Goal: Navigation & Orientation: Find specific page/section

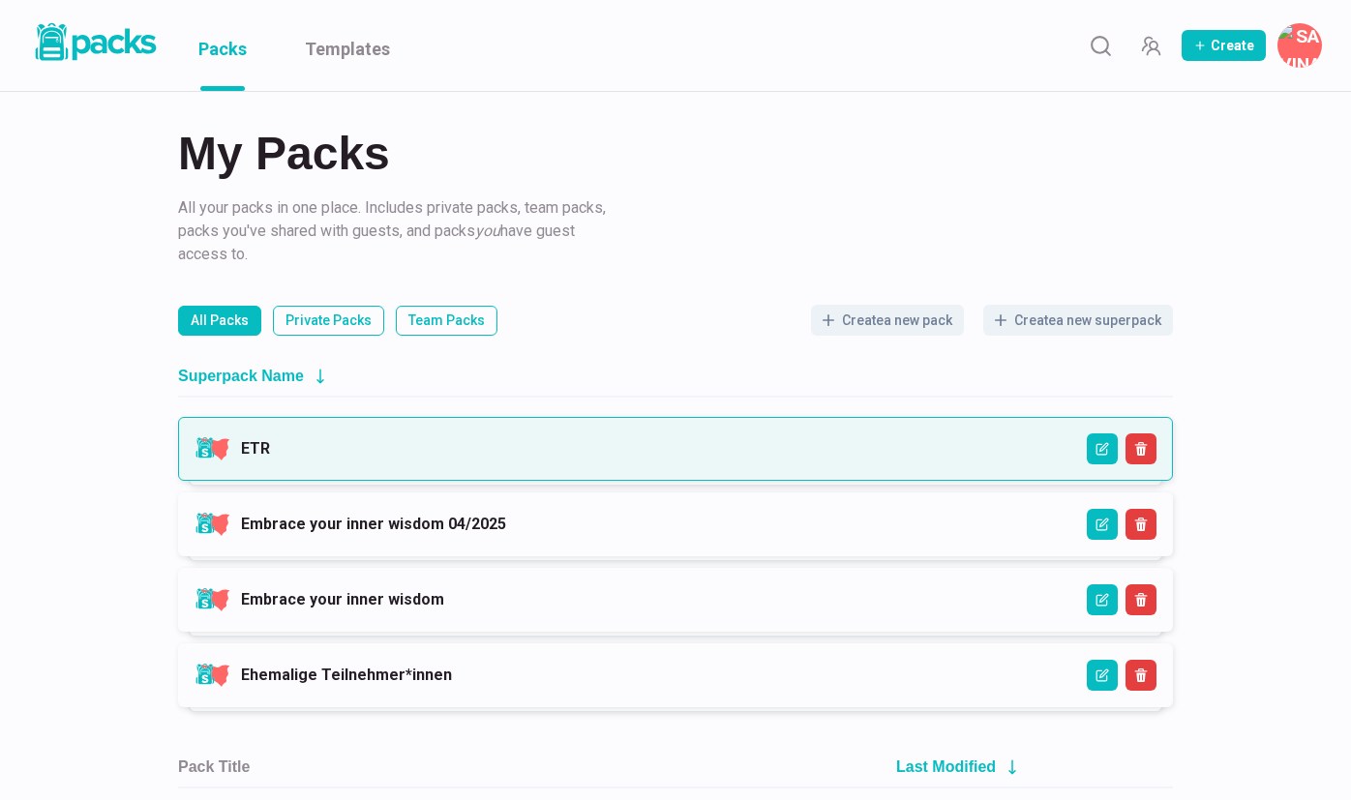
click at [270, 447] on link "ETR" at bounding box center [255, 448] width 29 height 18
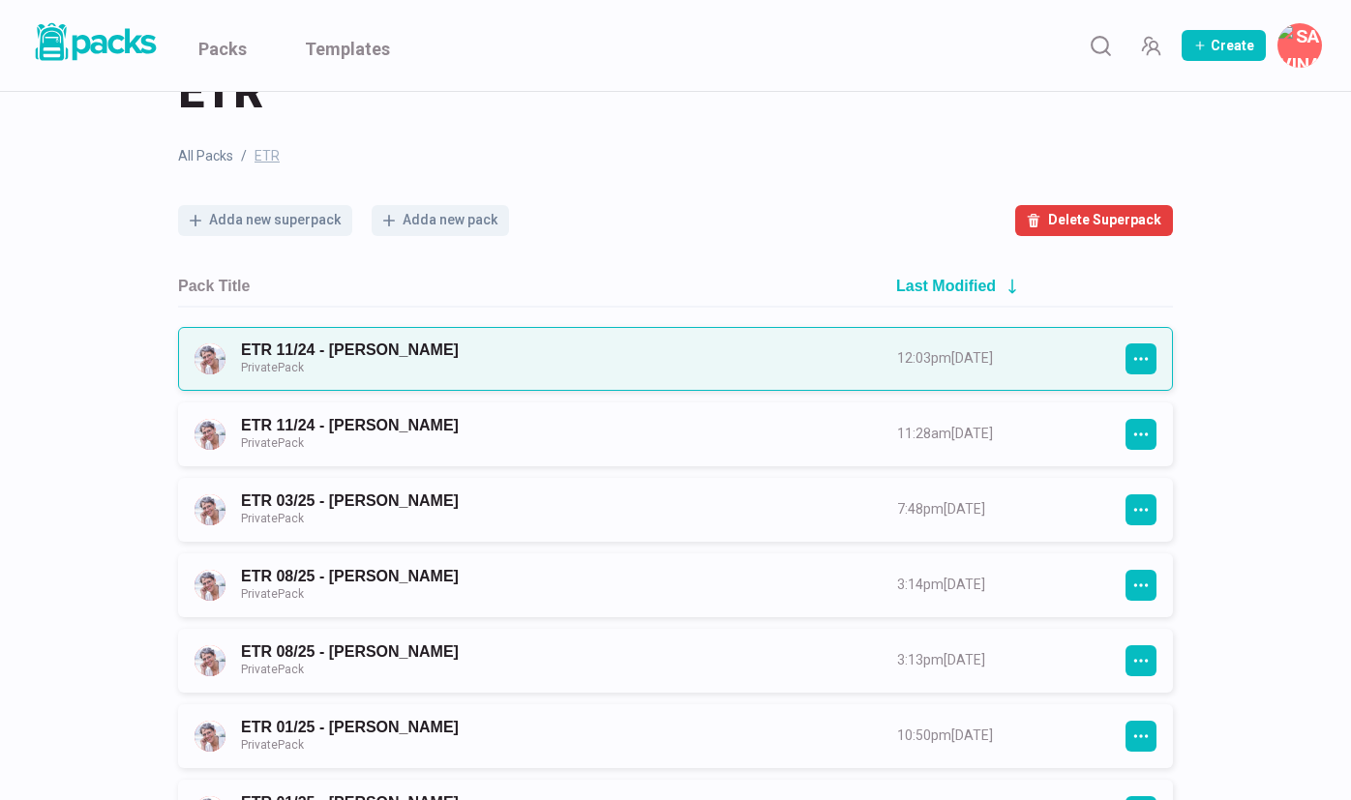
scroll to position [73, 0]
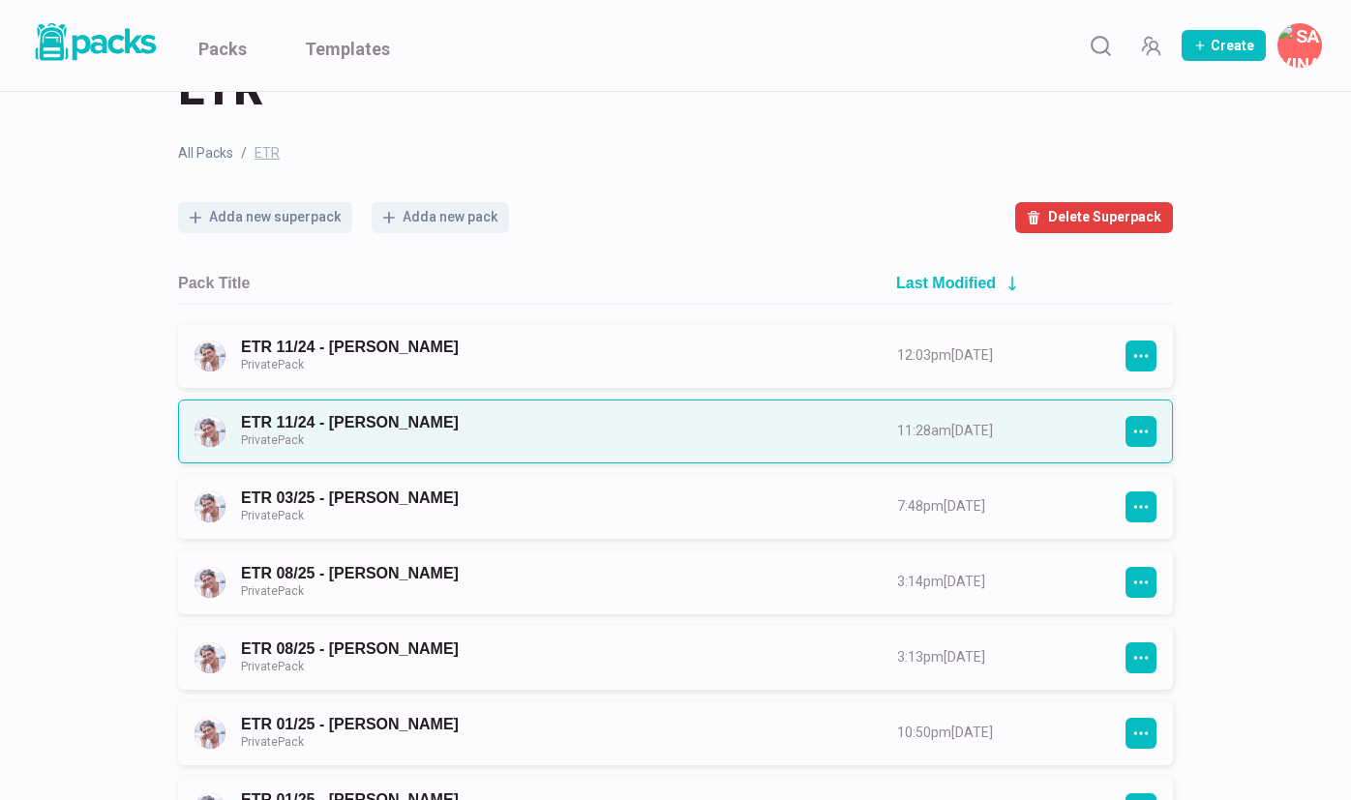
click at [608, 433] on link "ETR 11/24 - [PERSON_NAME] Private Pack" at bounding box center [551, 431] width 621 height 36
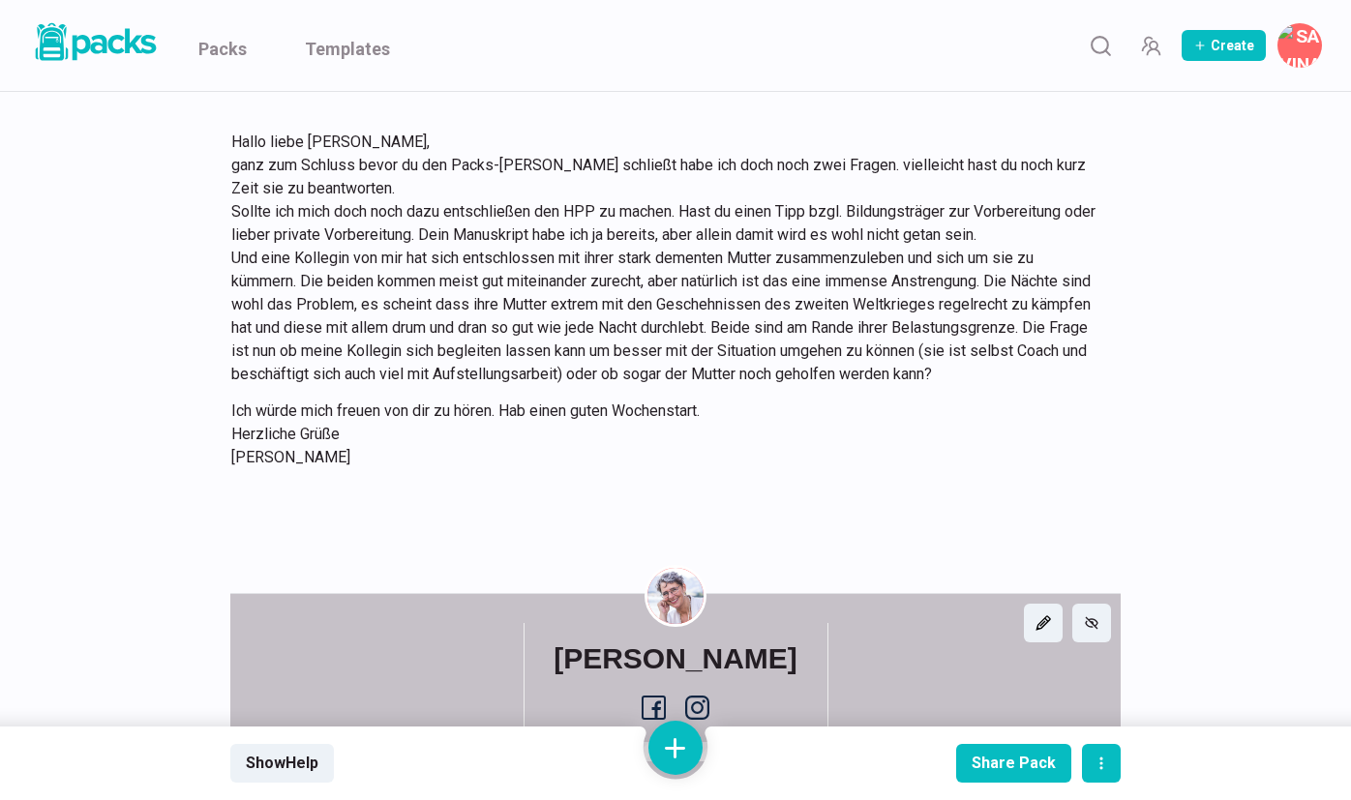
scroll to position [4524, 0]
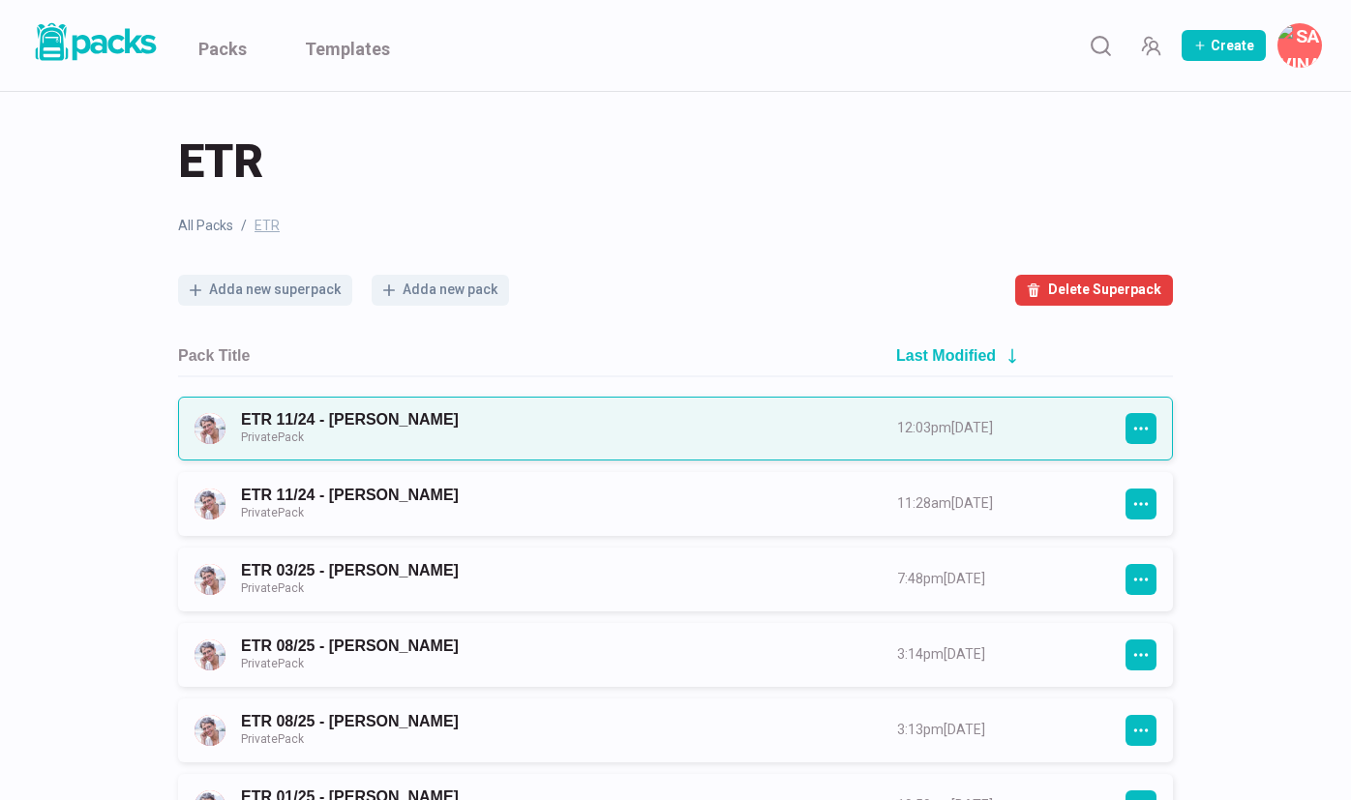
click at [384, 414] on link "ETR 11/24 - [PERSON_NAME] Private Pack" at bounding box center [551, 428] width 621 height 36
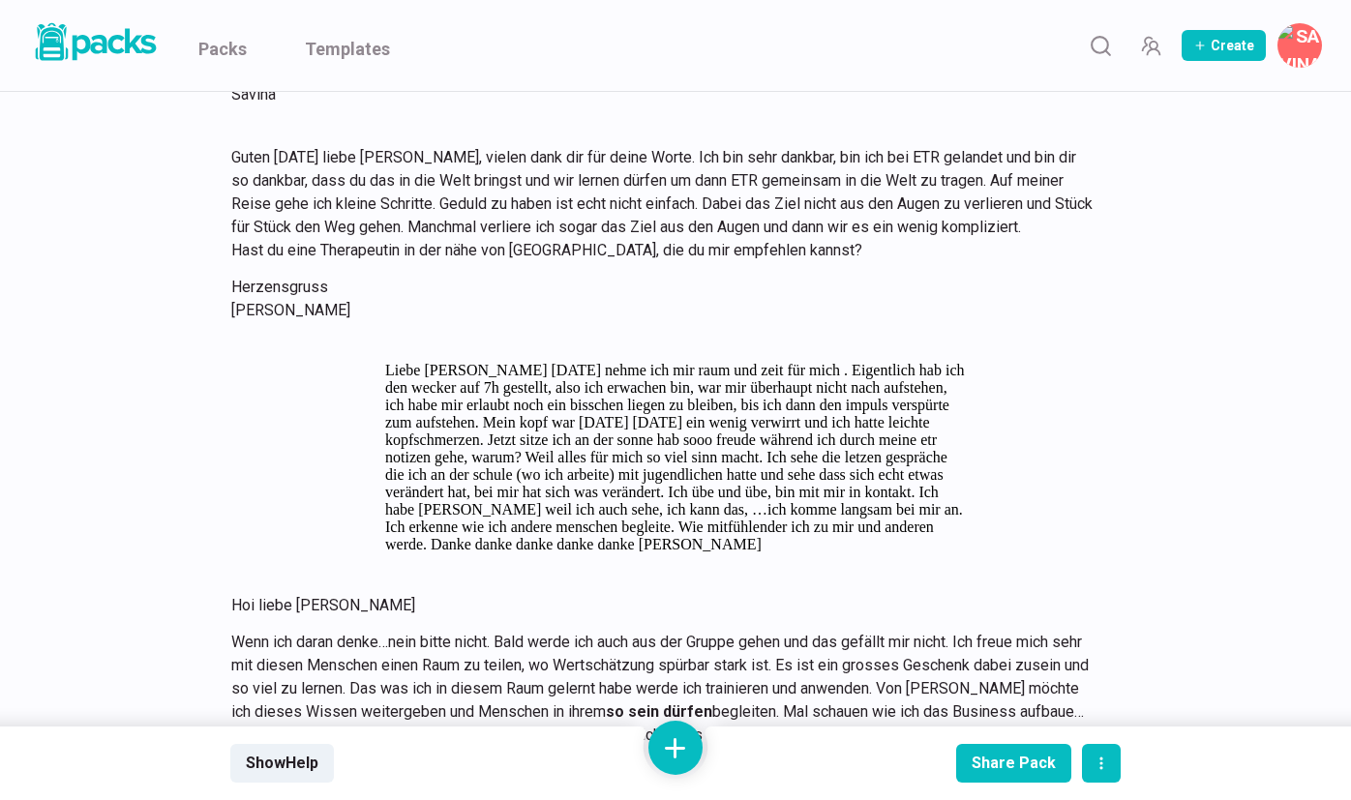
scroll to position [11447, 0]
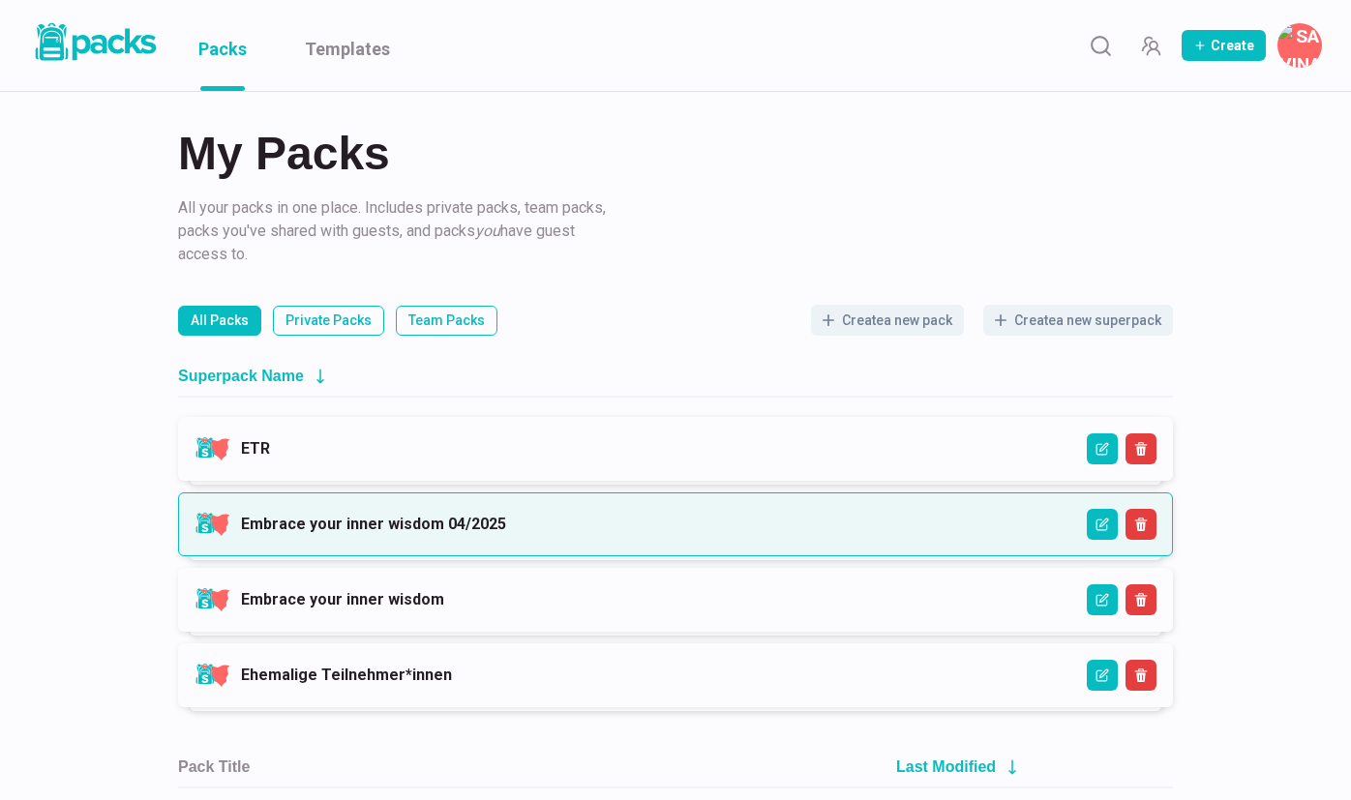
click at [340, 515] on link "Embrace your inner wisdom 04/2025" at bounding box center [373, 524] width 265 height 18
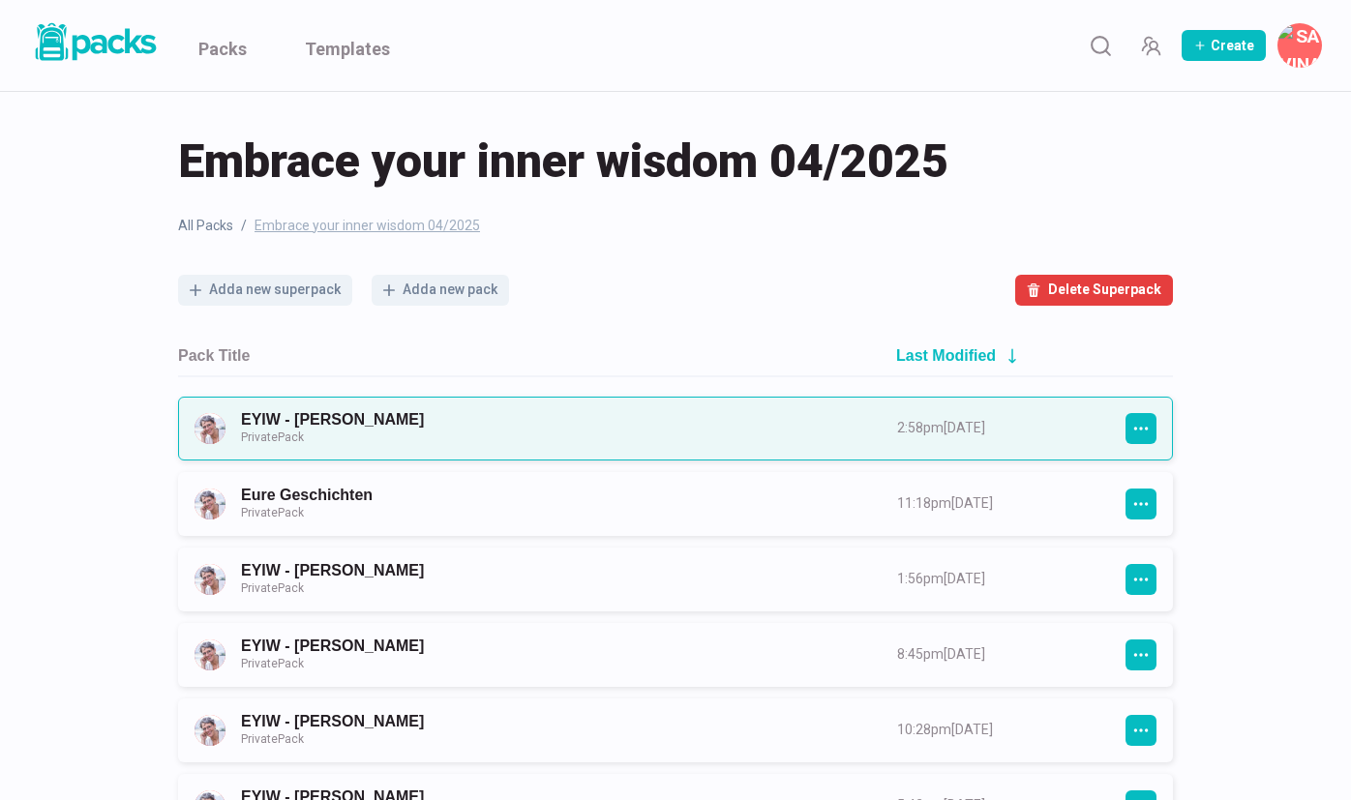
click at [598, 425] on link "EYIW - [PERSON_NAME] Private Pack" at bounding box center [551, 428] width 621 height 36
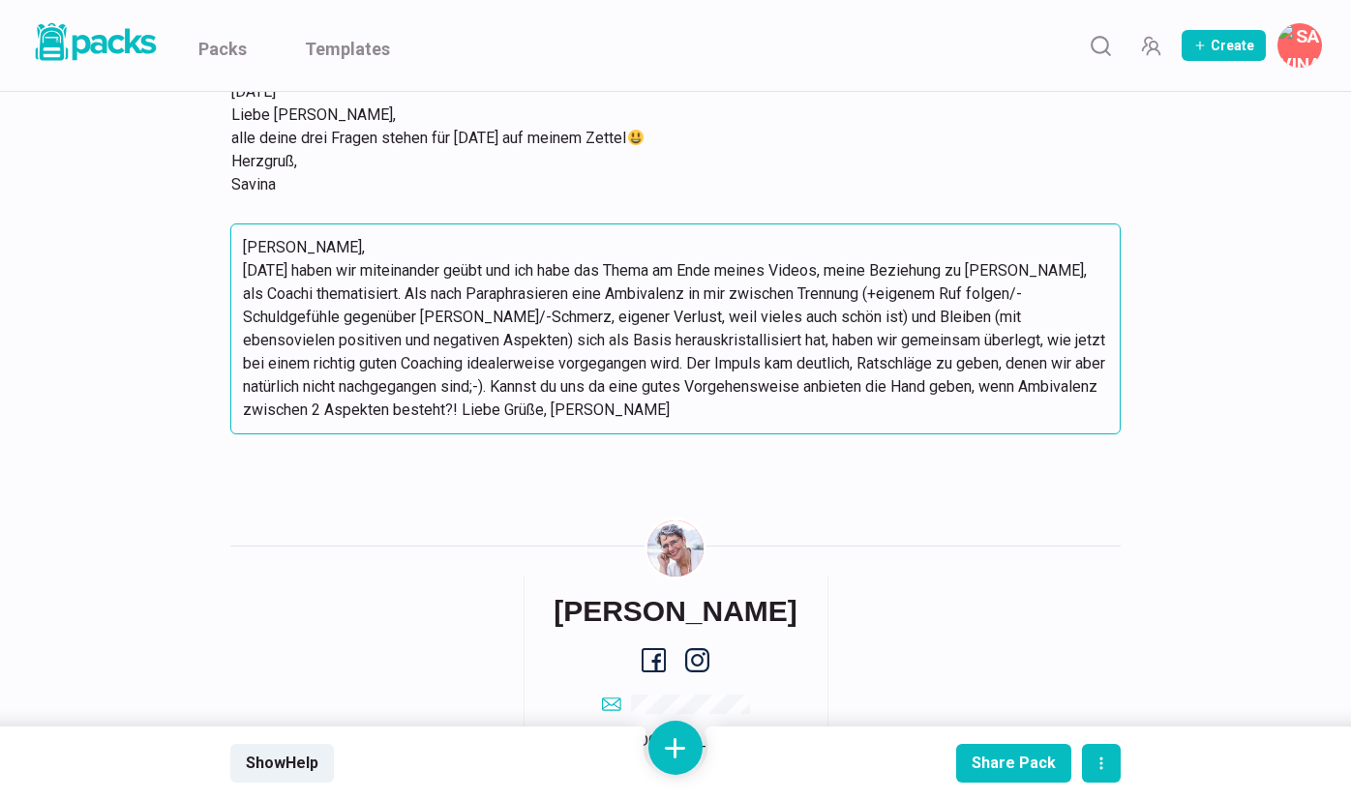
scroll to position [1856, 0]
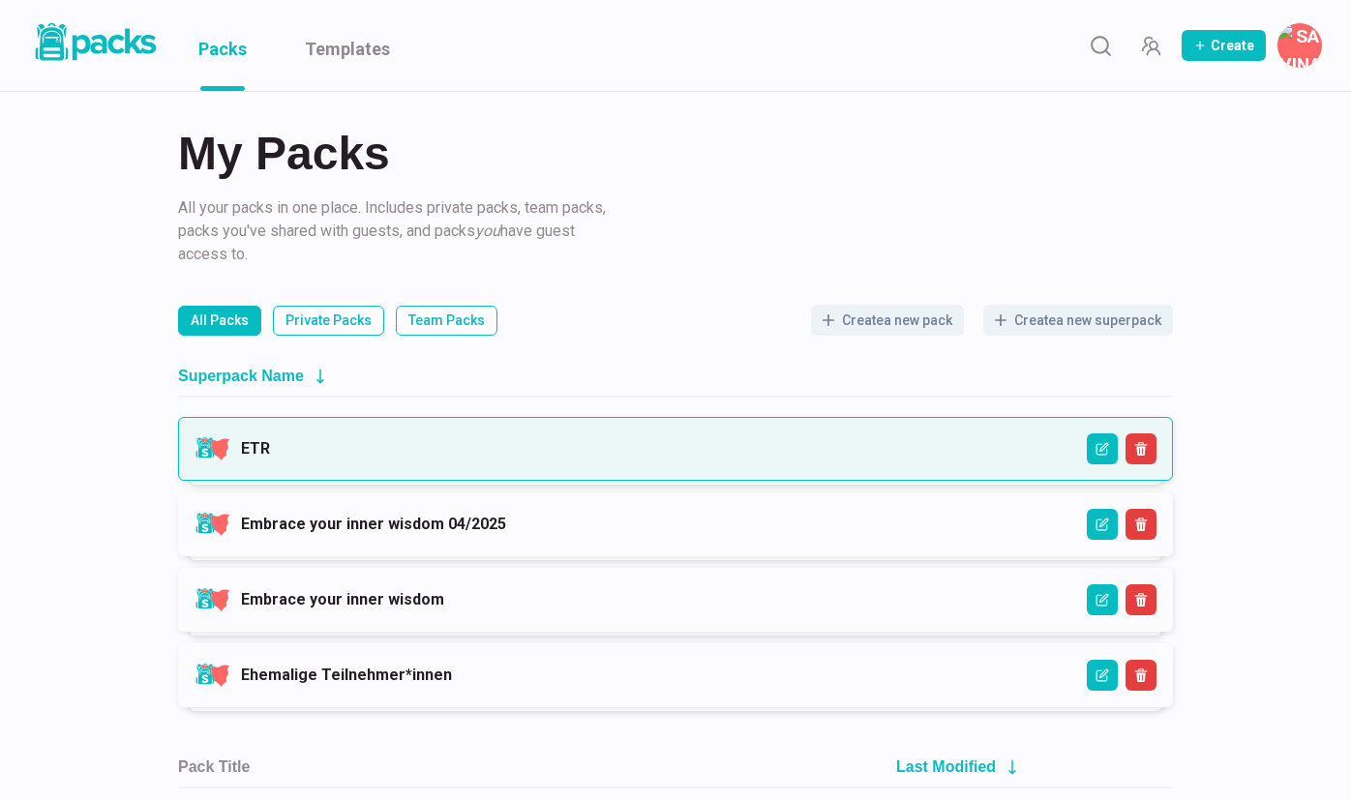
click at [270, 458] on link "ETR" at bounding box center [255, 448] width 29 height 18
